Goal: Task Accomplishment & Management: Use online tool/utility

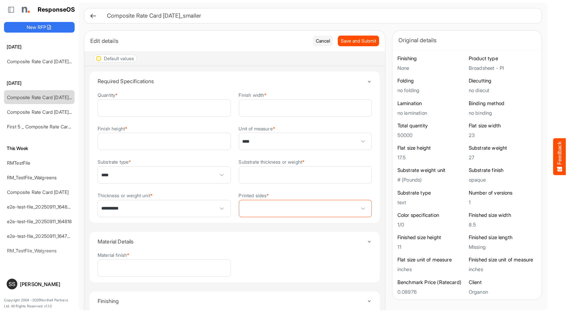
click at [196, 205] on span "**********" at bounding box center [164, 208] width 132 height 17
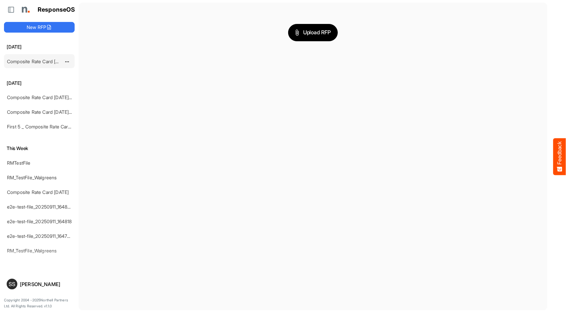
click at [39, 59] on link "Composite Rate Card May 15 mapping test_deleted" at bounding box center [61, 62] width 109 height 6
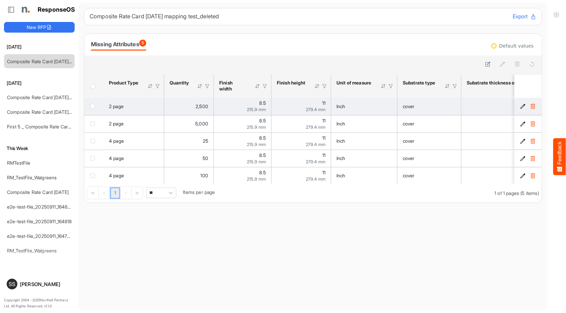
click at [520, 104] on icon "0f10bde0-e21a-41d6-b348-e6727f16121c is template cell Column Header" at bounding box center [523, 107] width 6 height 6
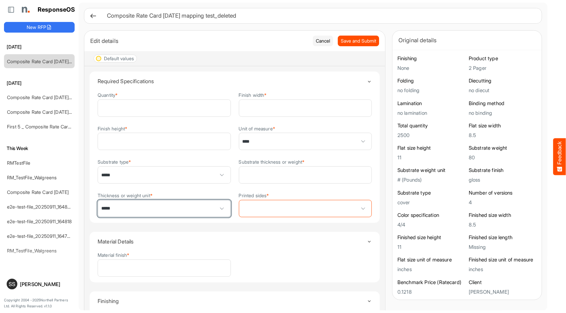
click at [205, 205] on span "*****" at bounding box center [164, 208] width 132 height 17
